Goal: Task Accomplishment & Management: Use online tool/utility

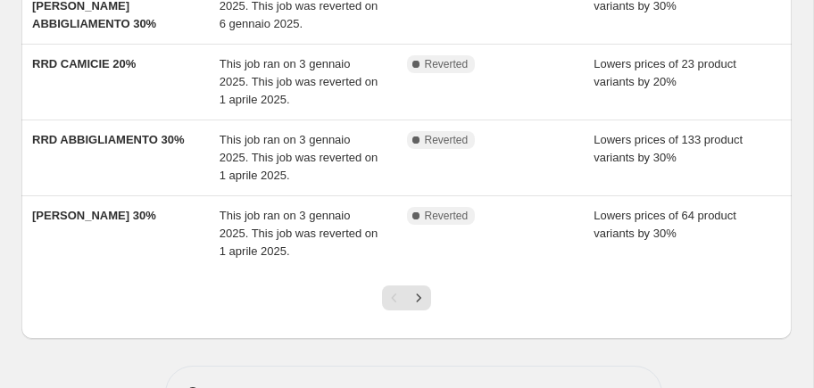
scroll to position [614, 0]
click at [421, 304] on button "Next" at bounding box center [418, 298] width 25 height 25
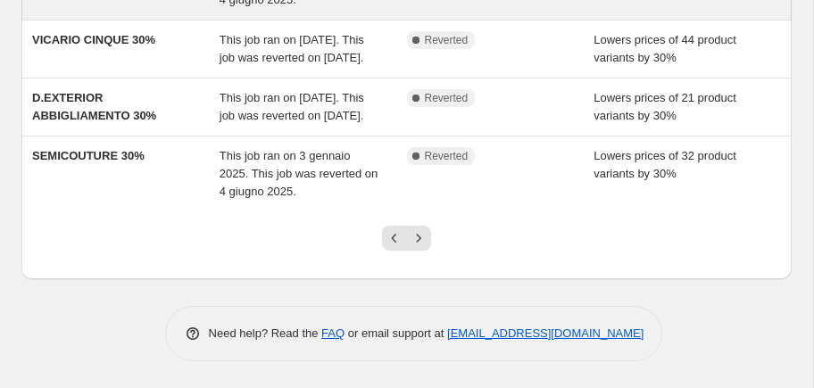
scroll to position [679, 0]
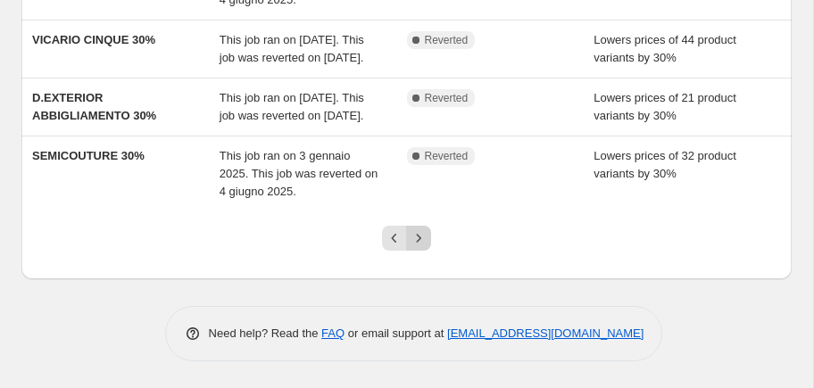
click at [421, 246] on icon "Next" at bounding box center [419, 238] width 18 height 18
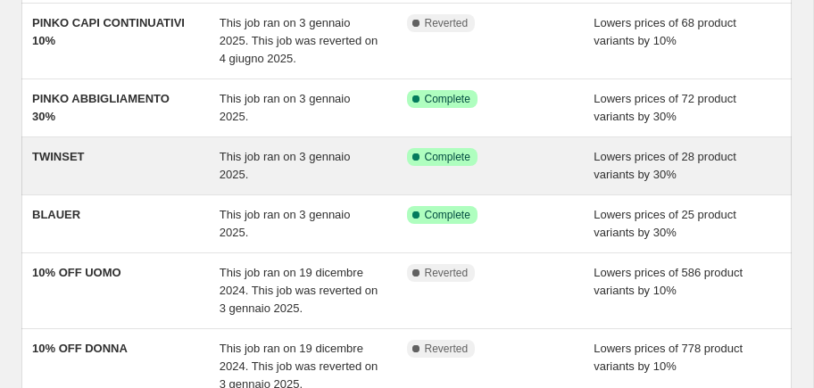
scroll to position [293, 0]
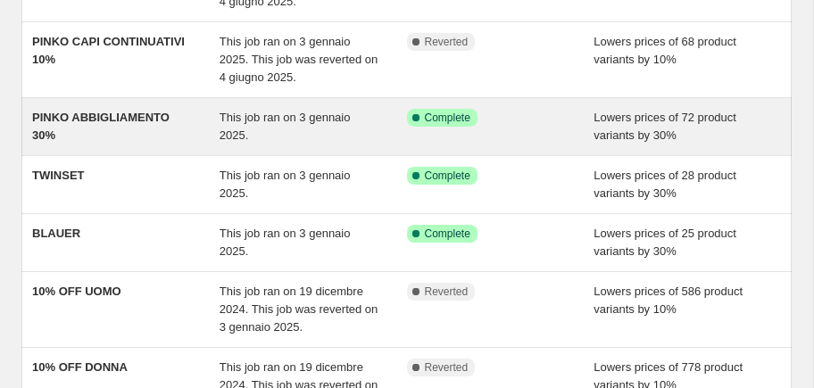
click at [126, 137] on div "PINKO ABBIGLIAMENTO 30%" at bounding box center [125, 127] width 187 height 36
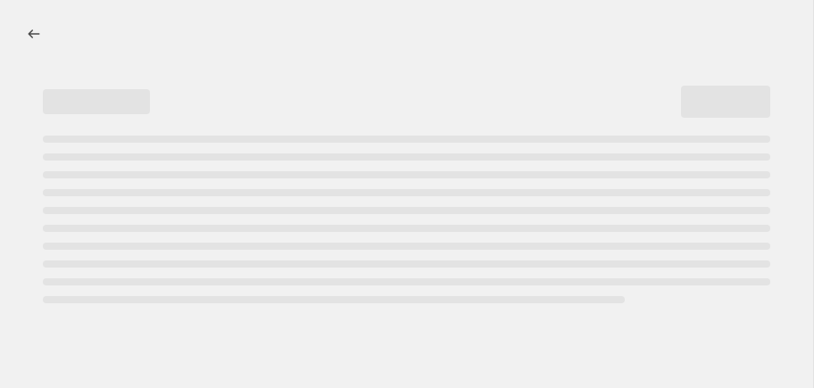
select select "percentage"
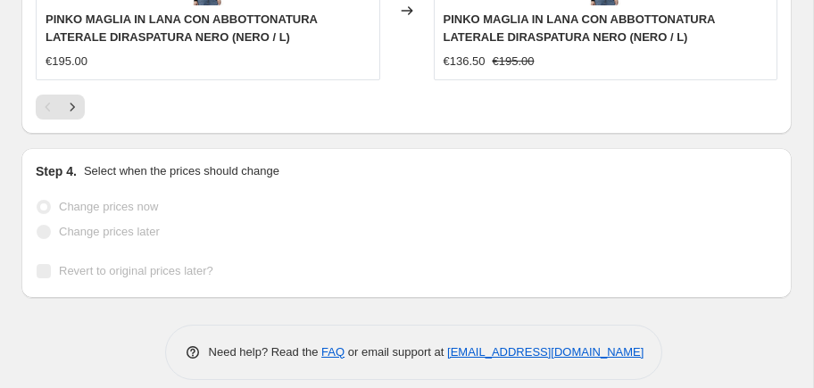
scroll to position [1845, 0]
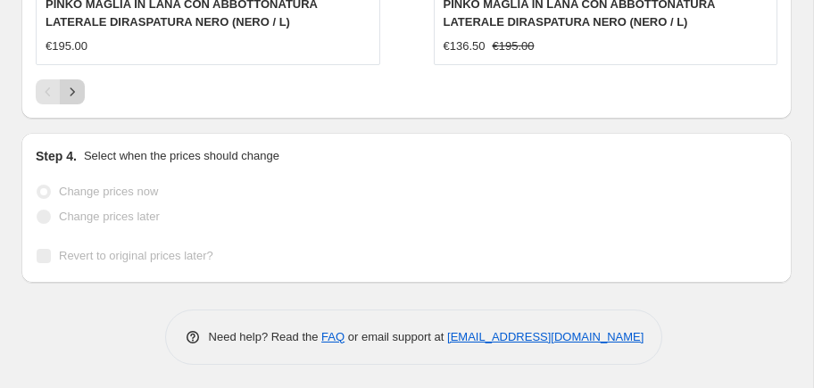
click at [74, 79] on button "Next" at bounding box center [72, 91] width 25 height 25
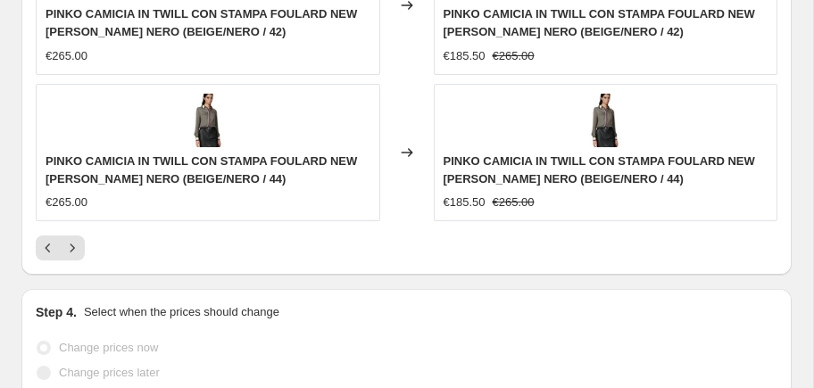
scroll to position [1992, 0]
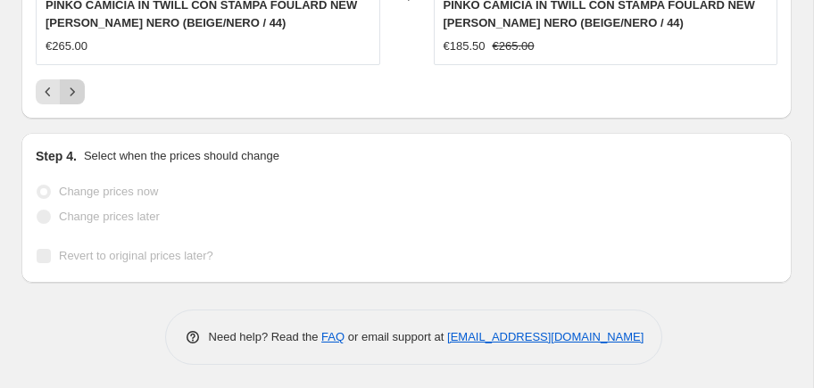
click at [77, 86] on icon "Next" at bounding box center [72, 92] width 18 height 18
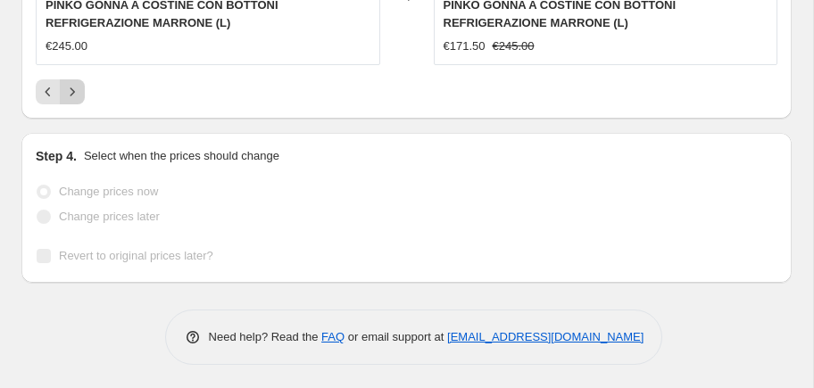
click at [77, 89] on icon "Next" at bounding box center [72, 92] width 18 height 18
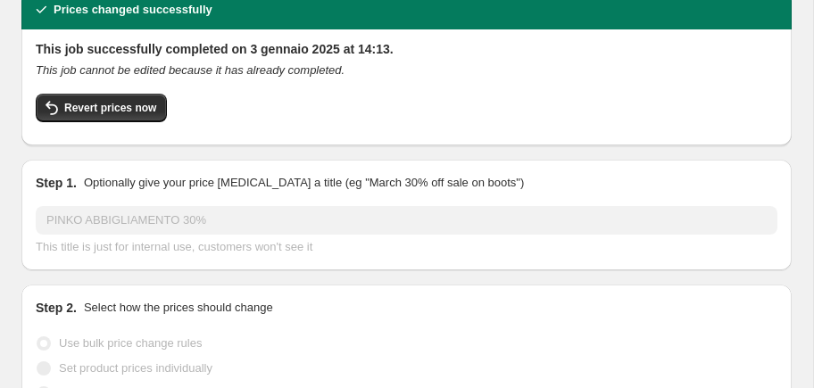
scroll to position [0, 0]
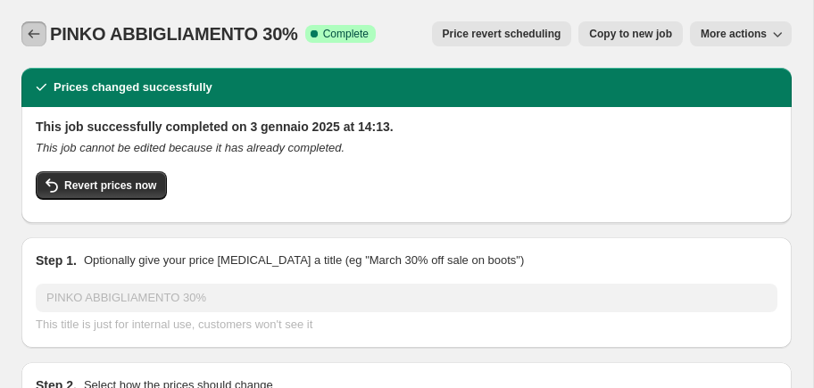
click at [39, 38] on icon "Price change jobs" at bounding box center [34, 34] width 18 height 18
